Goal: Information Seeking & Learning: Learn about a topic

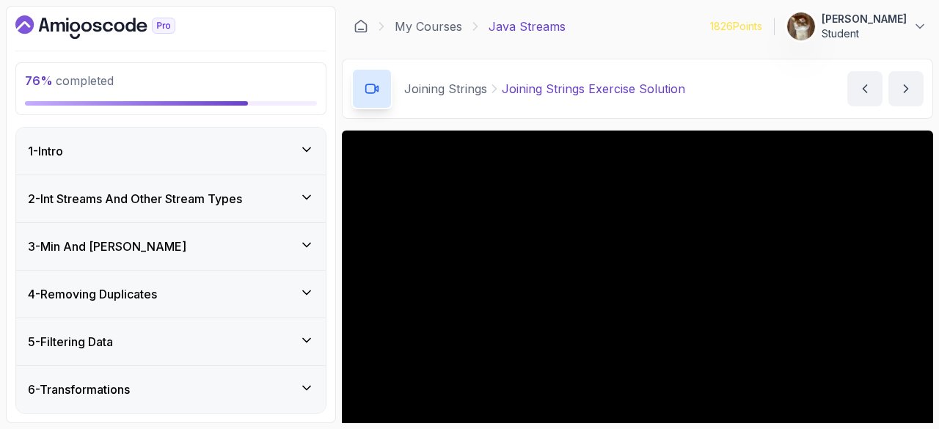
scroll to position [112, 0]
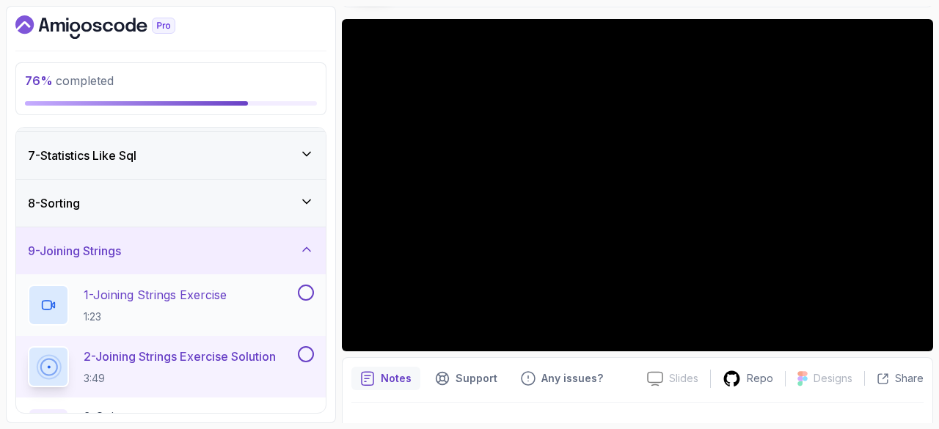
click at [144, 293] on p "1 - Joining Strings Exercise" at bounding box center [155, 295] width 143 height 18
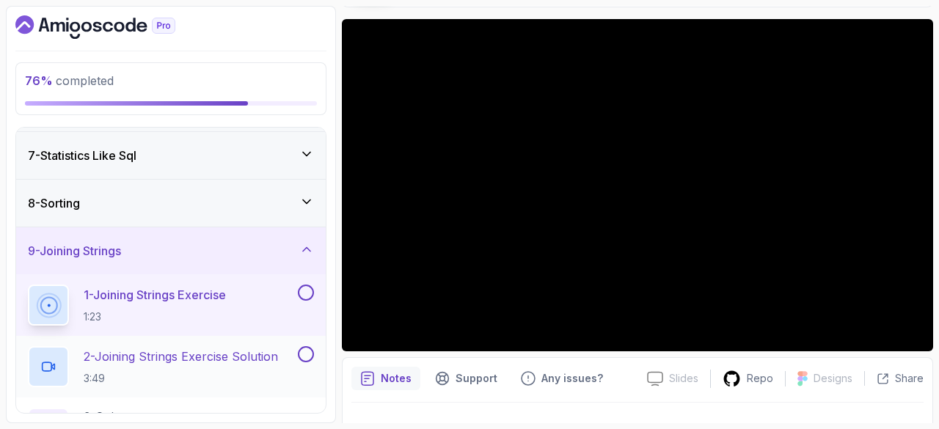
click at [131, 357] on p "2 - Joining Strings Exercise Solution" at bounding box center [181, 357] width 194 height 18
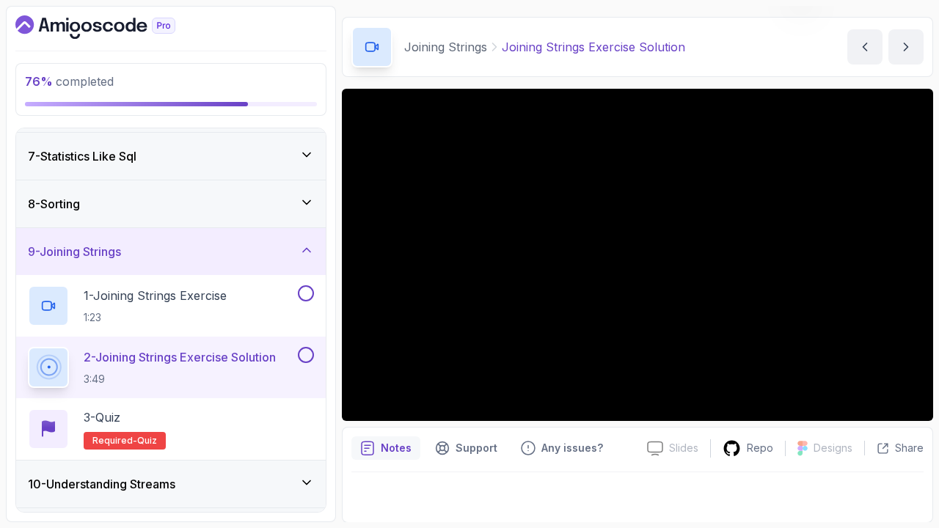
scroll to position [112, 0]
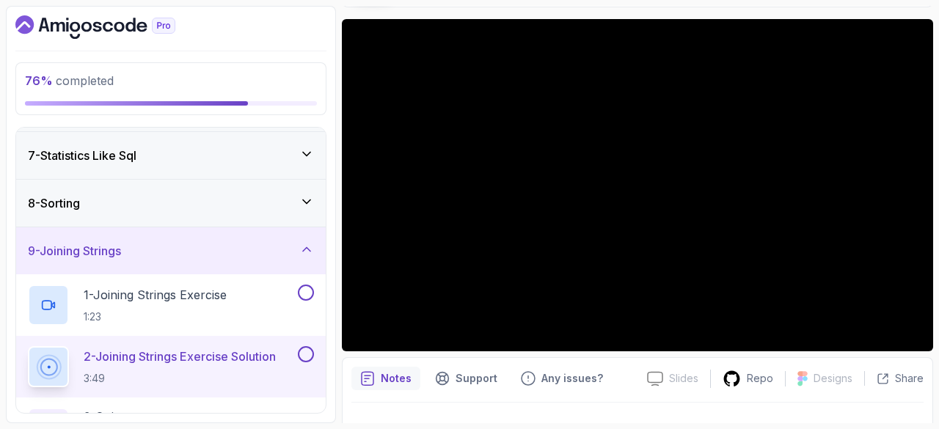
click at [921, 363] on div "Notes Support Any issues? Slides Slides not available Repo Designs Design not a…" at bounding box center [637, 405] width 591 height 96
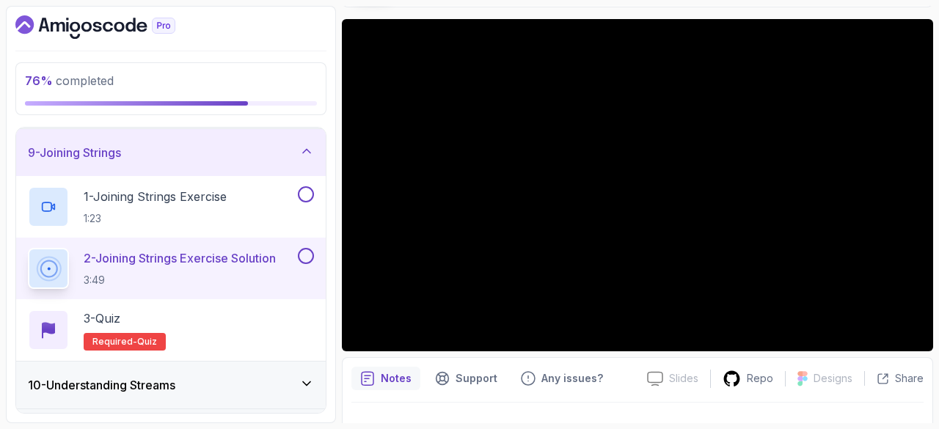
click at [305, 249] on button at bounding box center [306, 256] width 16 height 16
click at [307, 186] on button at bounding box center [306, 194] width 16 height 16
click at [132, 321] on div "3 - Quiz" at bounding box center [125, 319] width 82 height 18
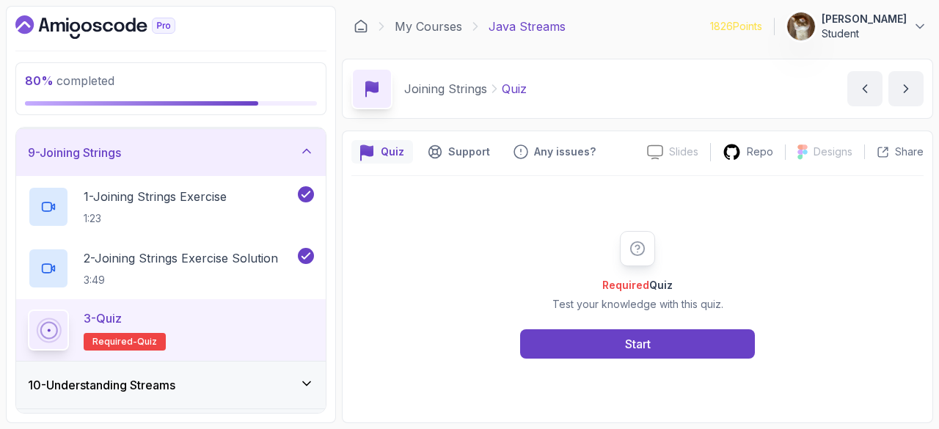
scroll to position [467, 0]
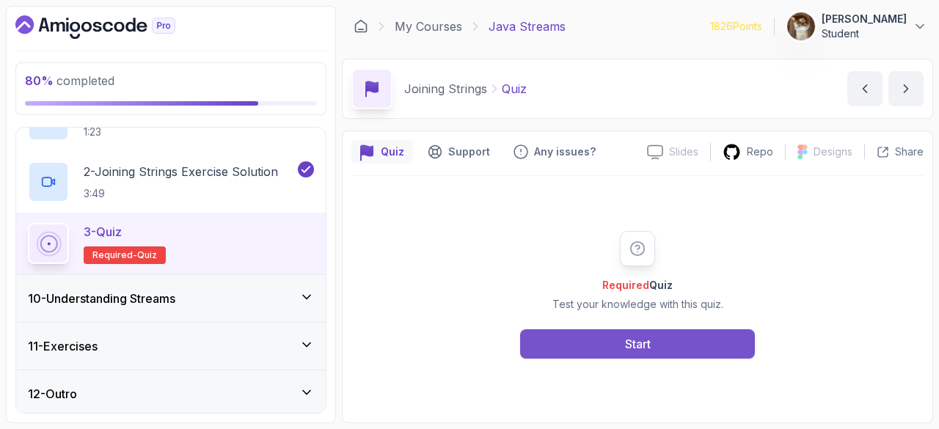
click at [544, 347] on button "Start" at bounding box center [637, 343] width 235 height 29
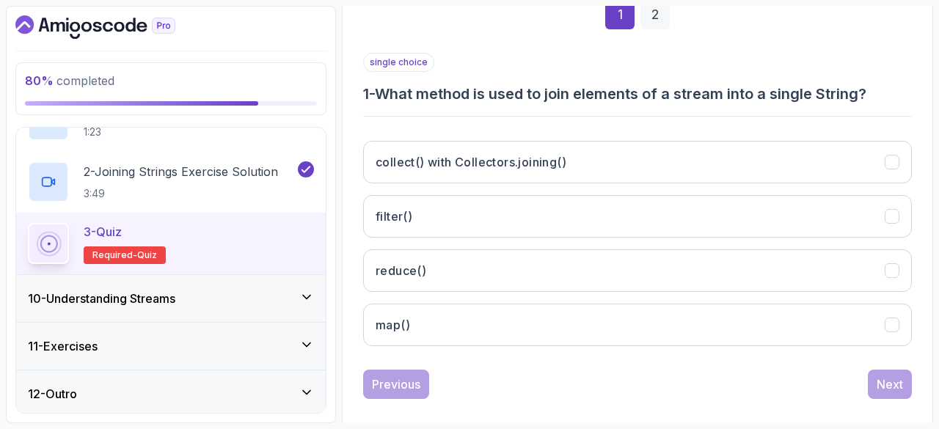
scroll to position [246, 0]
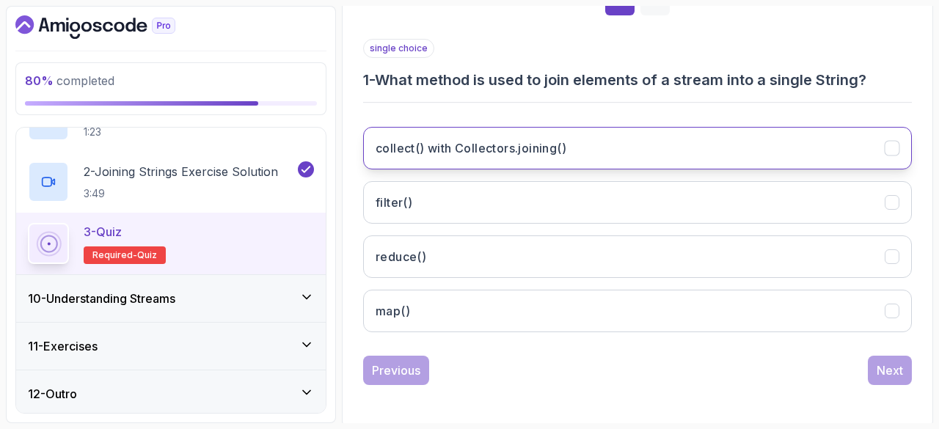
click at [570, 137] on button "collect() with Collectors.joining()" at bounding box center [637, 148] width 549 height 43
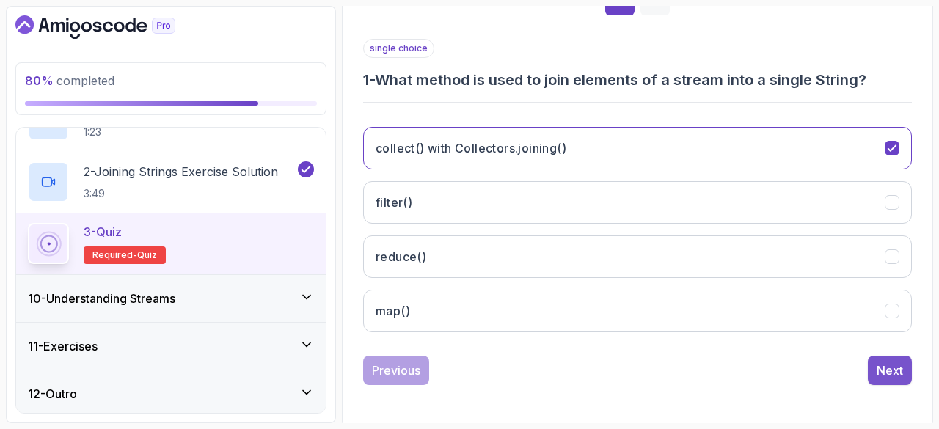
click at [869, 371] on button "Next" at bounding box center [890, 370] width 44 height 29
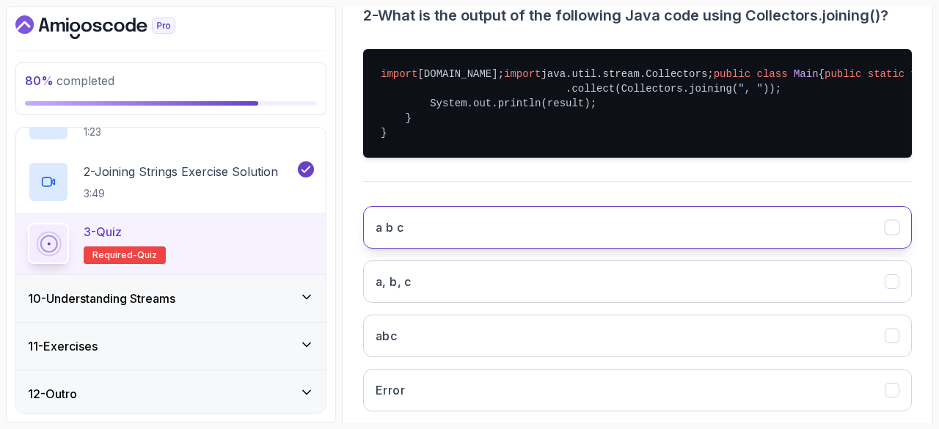
scroll to position [312, 0]
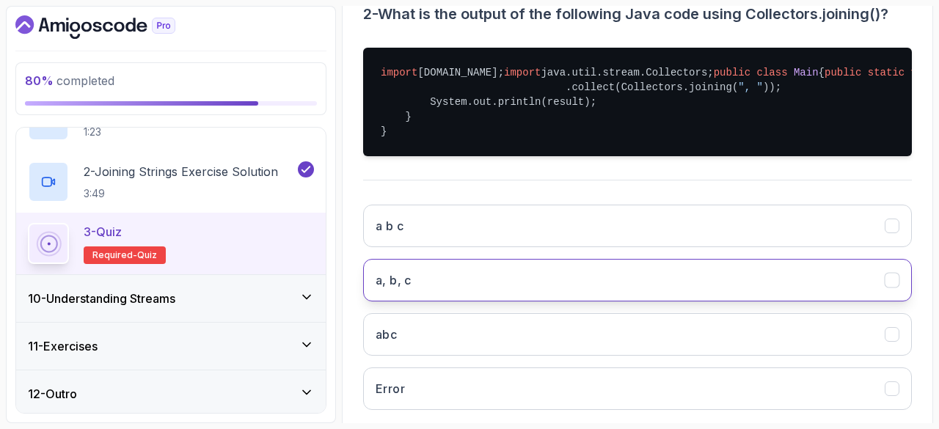
click at [524, 302] on button "a, b, c" at bounding box center [637, 280] width 549 height 43
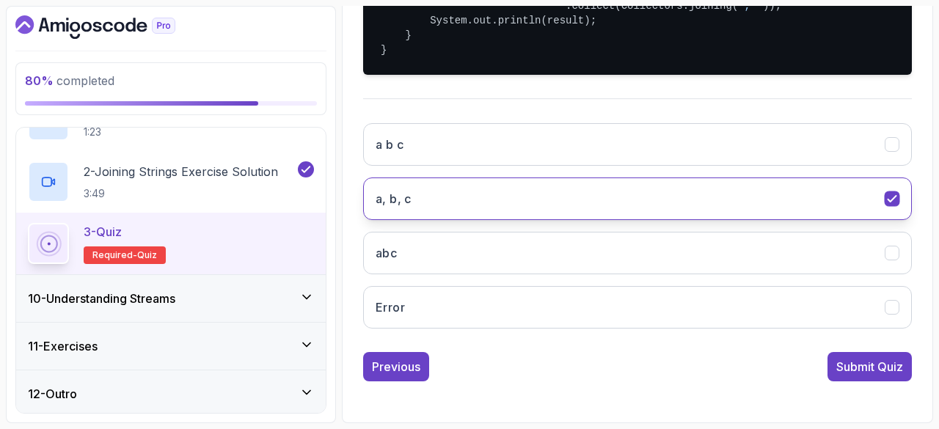
scroll to position [463, 0]
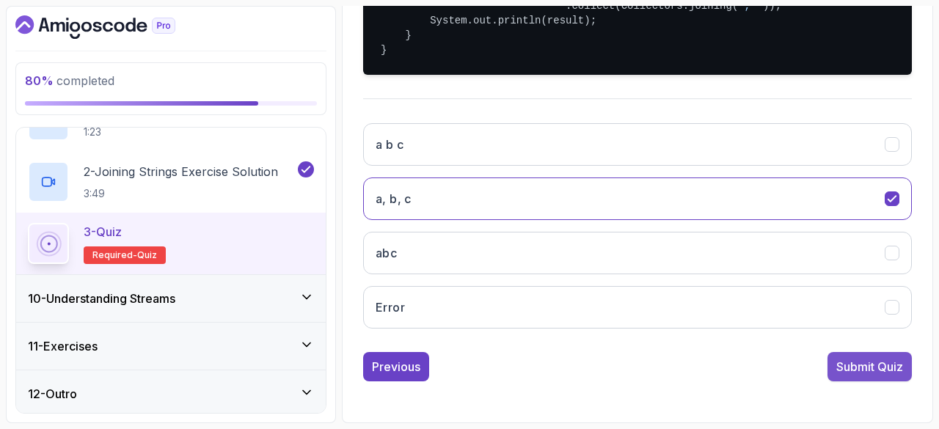
click at [898, 371] on div "Submit Quiz" at bounding box center [870, 367] width 67 height 18
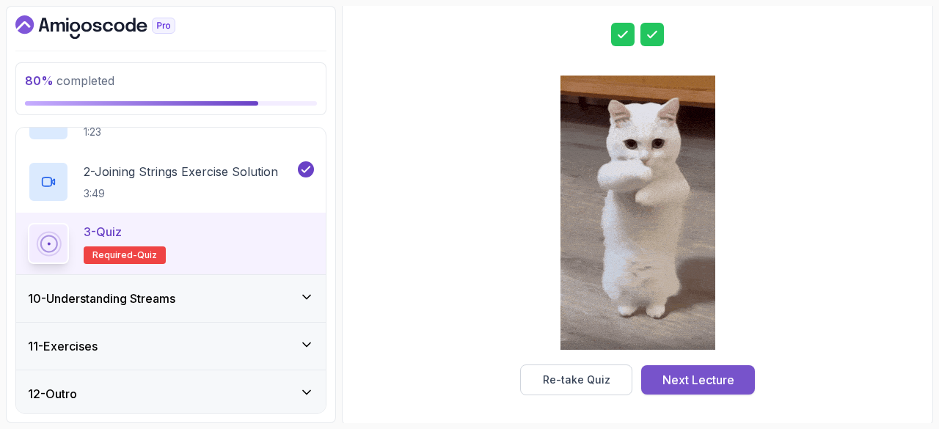
click at [709, 379] on div "Next Lecture" at bounding box center [699, 380] width 72 height 18
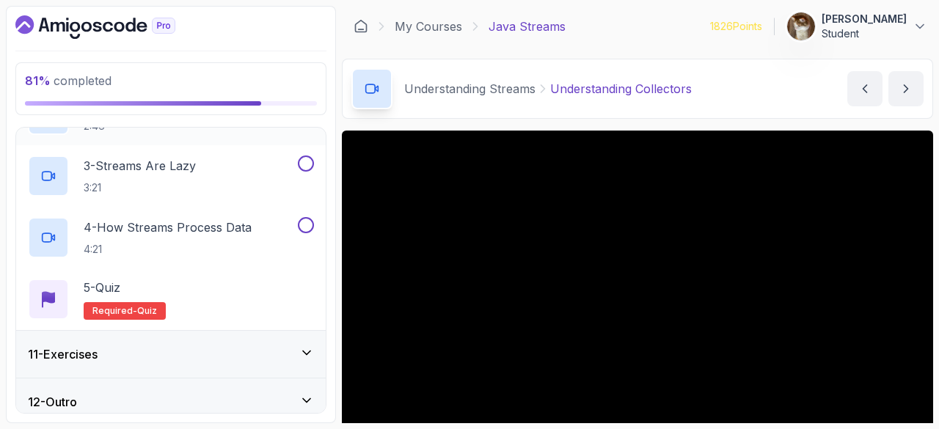
scroll to position [590, 0]
